Goal: Information Seeking & Learning: Learn about a topic

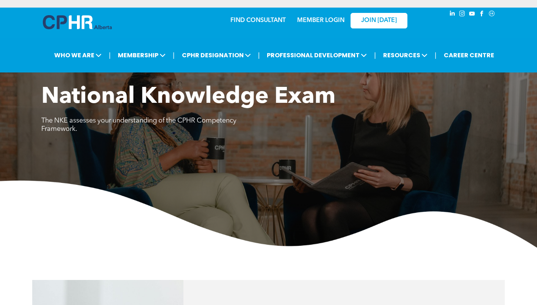
scroll to position [493, 0]
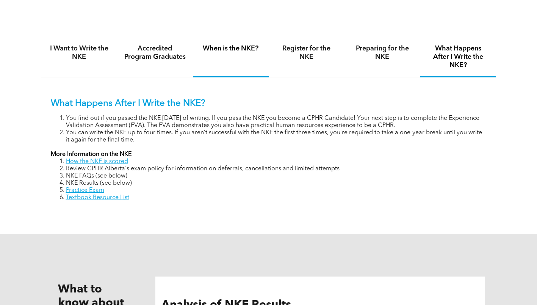
click at [237, 69] on div "When is the NKE?" at bounding box center [231, 58] width 76 height 40
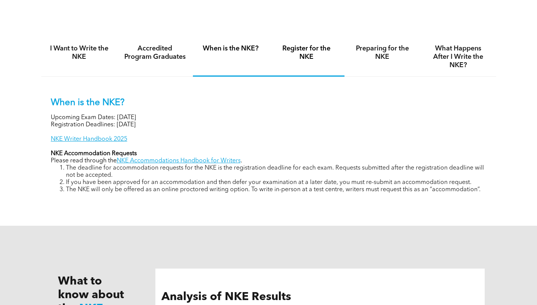
click at [295, 54] on h4 "Register for the NKE" at bounding box center [307, 52] width 62 height 17
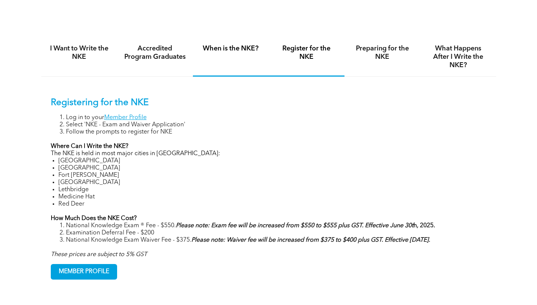
click at [232, 52] on h4 "When is the NKE?" at bounding box center [231, 48] width 62 height 8
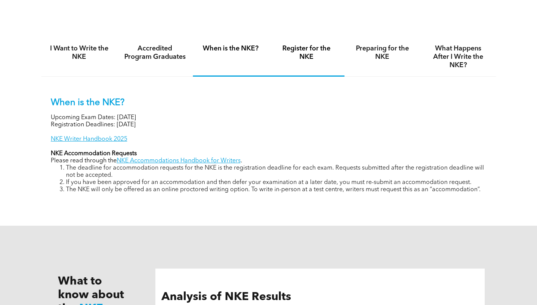
click at [310, 49] on h4 "Register for the NKE" at bounding box center [307, 52] width 62 height 17
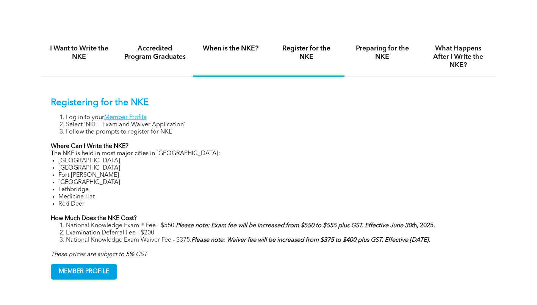
click at [229, 58] on div "When is the NKE?" at bounding box center [231, 57] width 76 height 39
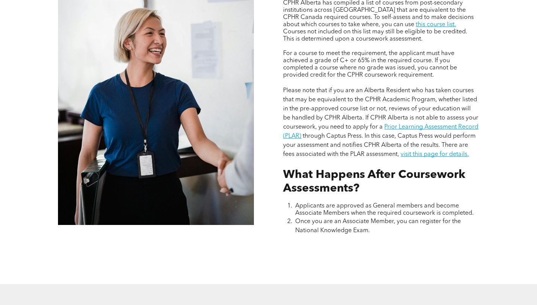
scroll to position [607, 0]
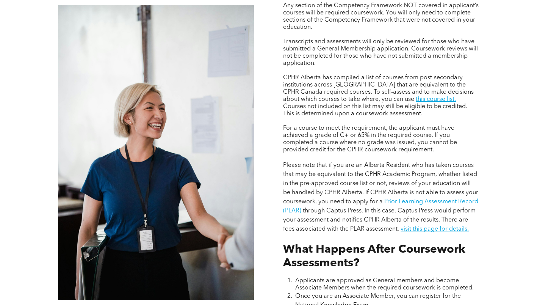
click at [416, 100] on link "this course list." at bounding box center [436, 99] width 40 height 6
click at [463, 230] on link "visit this page for details." at bounding box center [435, 229] width 68 height 6
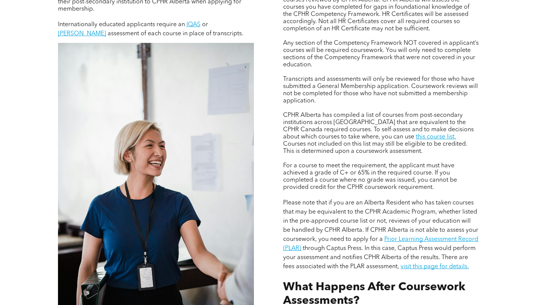
scroll to position [531, 0]
